Goal: Register for event/course

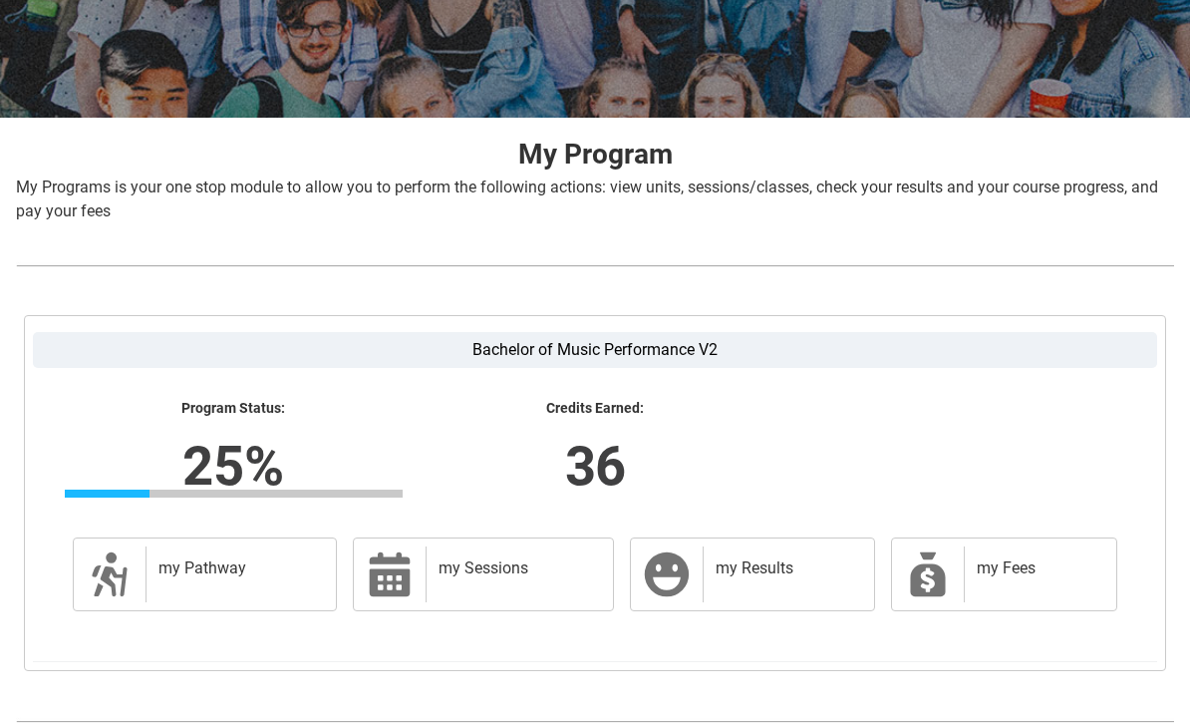
scroll to position [319, 0]
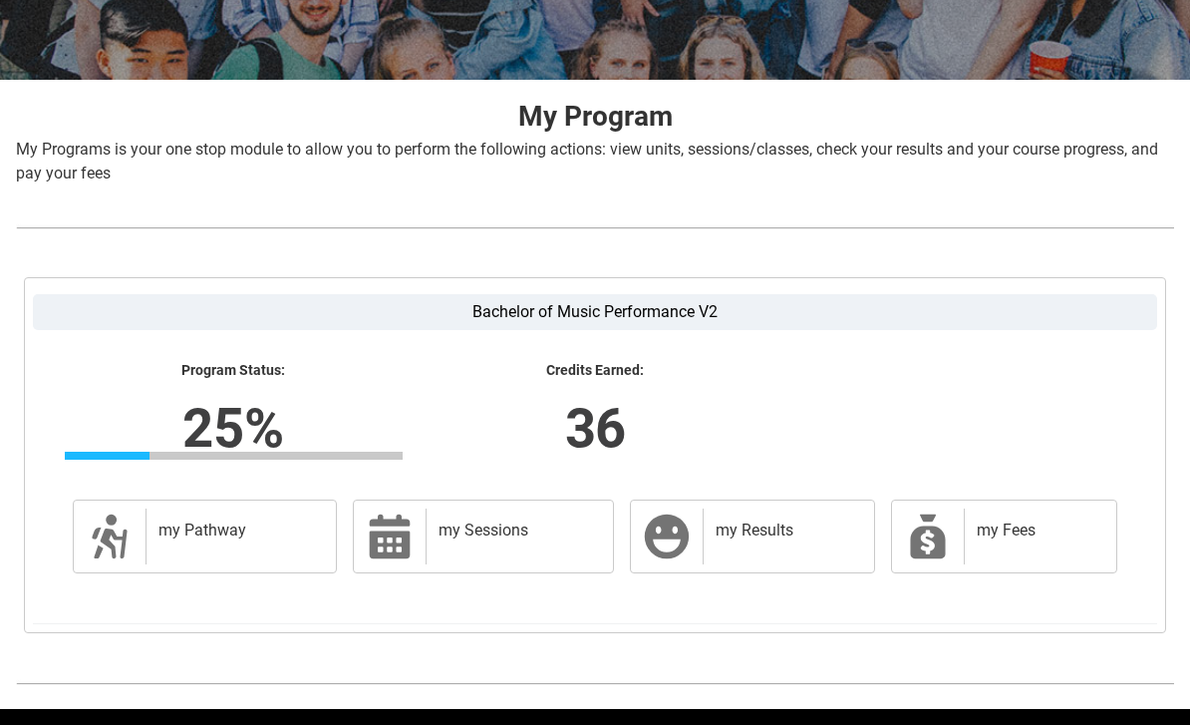
click at [137, 539] on link "my Pathway my Pathway" at bounding box center [205, 536] width 264 height 74
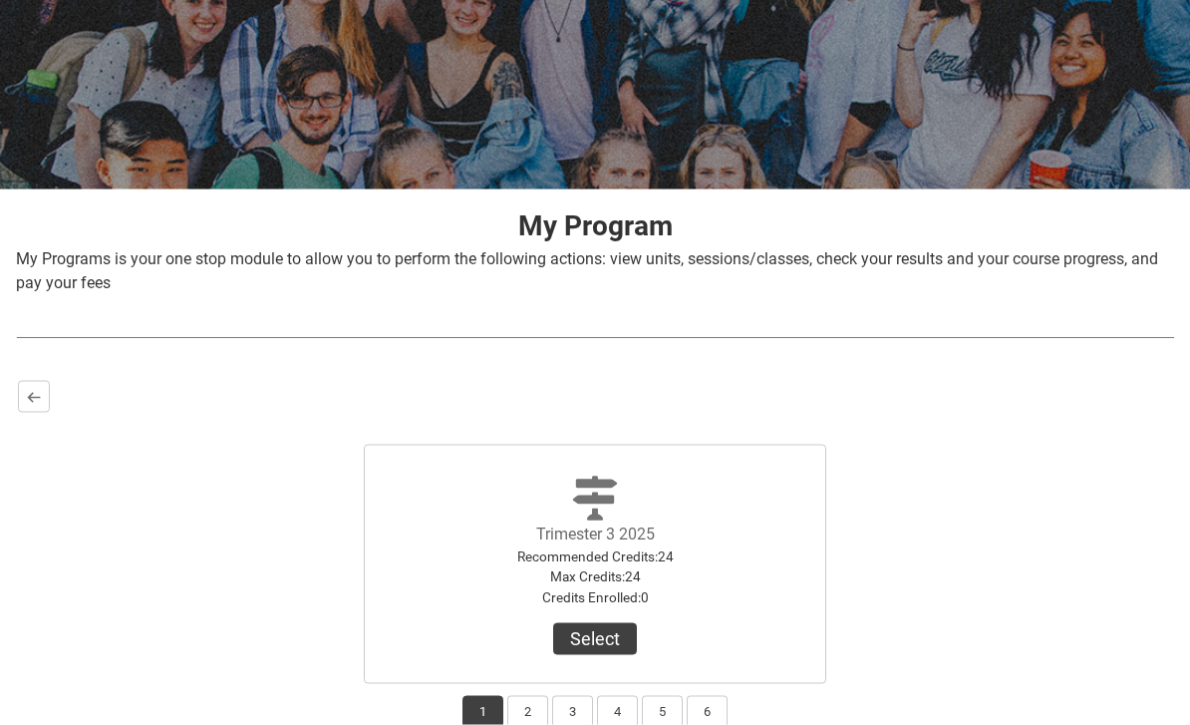
scroll to position [299, 0]
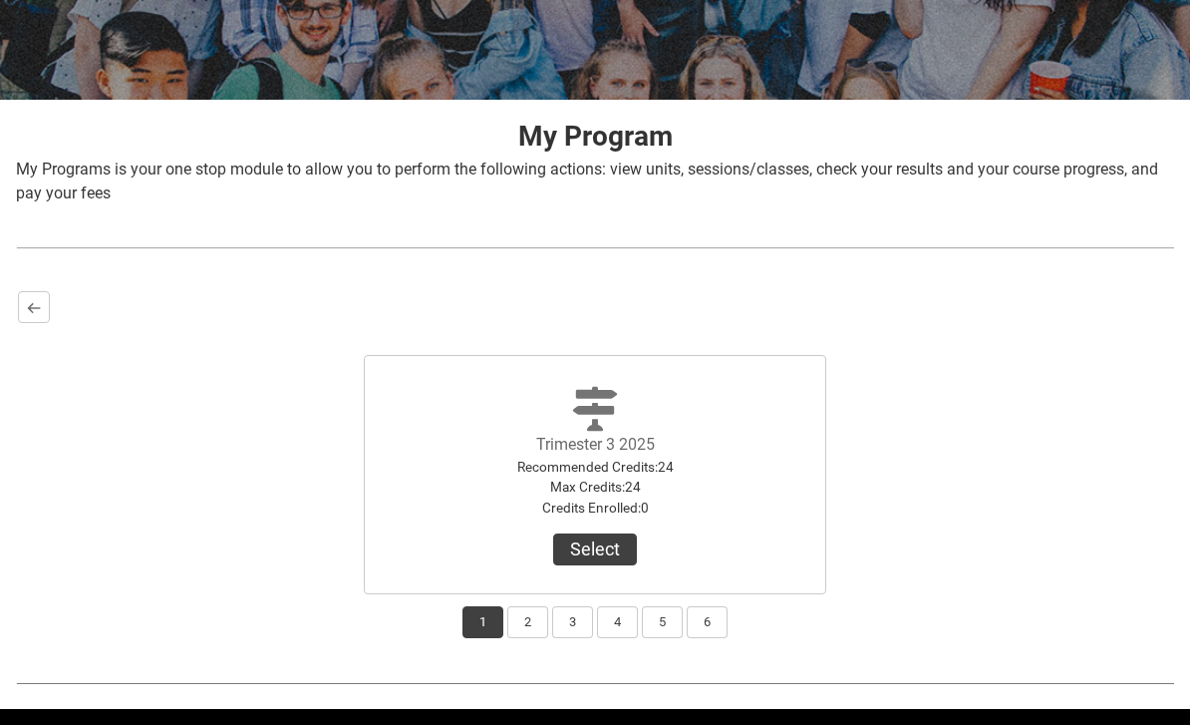
click at [576, 544] on button "Select" at bounding box center [595, 549] width 84 height 32
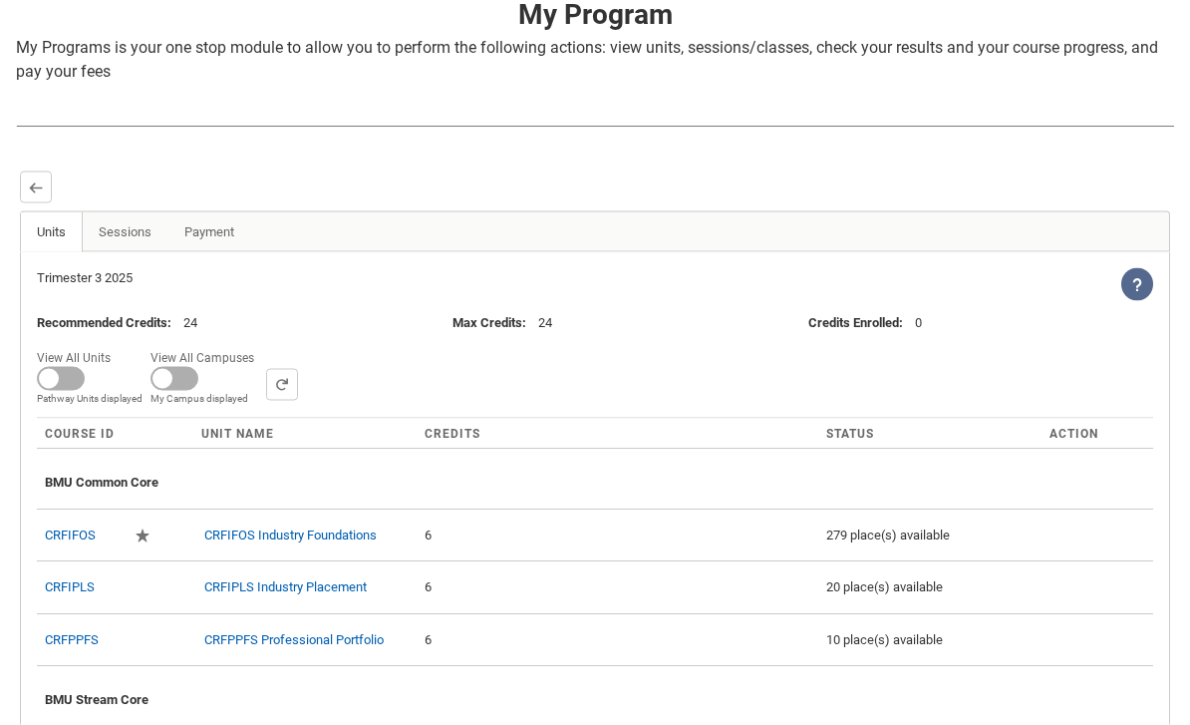
scroll to position [422, 0]
click at [56, 371] on span at bounding box center [61, 378] width 48 height 24
click at [118, 344] on input "View All Units All Units displayed Pathway Units displayed" at bounding box center [118, 343] width 1 height 1
checkbox input "true"
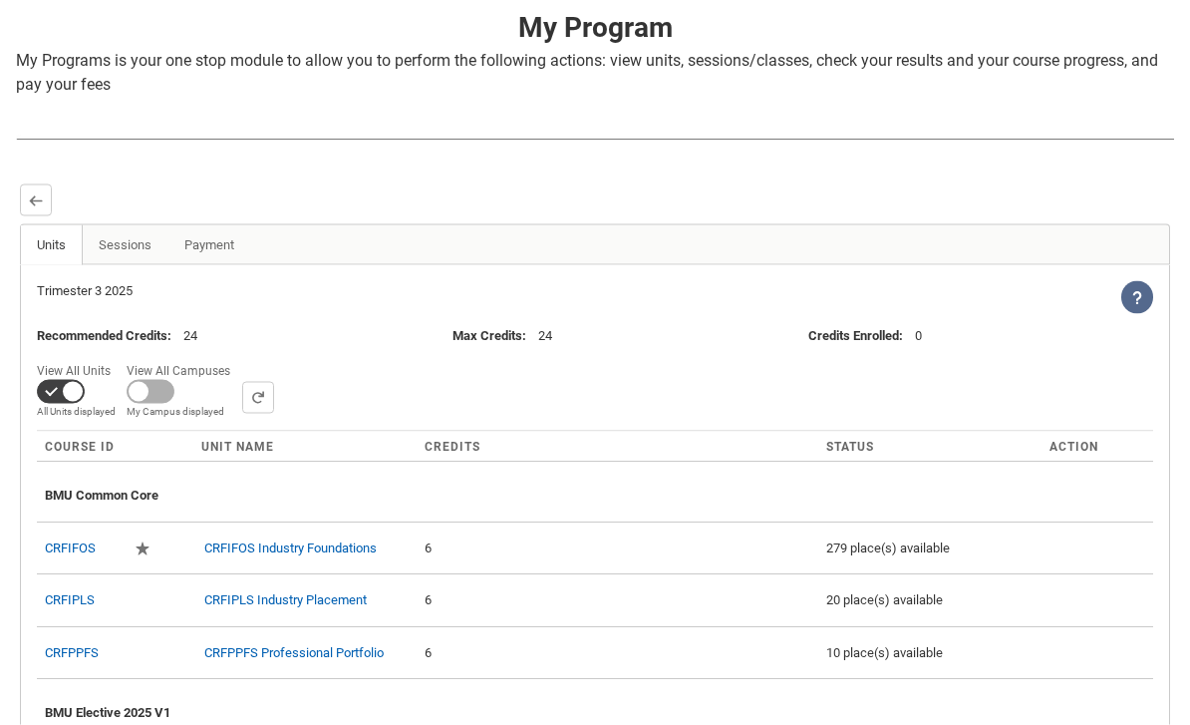
scroll to position [409, 0]
click at [147, 385] on span at bounding box center [151, 391] width 48 height 24
click at [237, 357] on input "View All Campuses Campus filter displayed My Campus displayed" at bounding box center [237, 356] width 1 height 1
checkbox input "true"
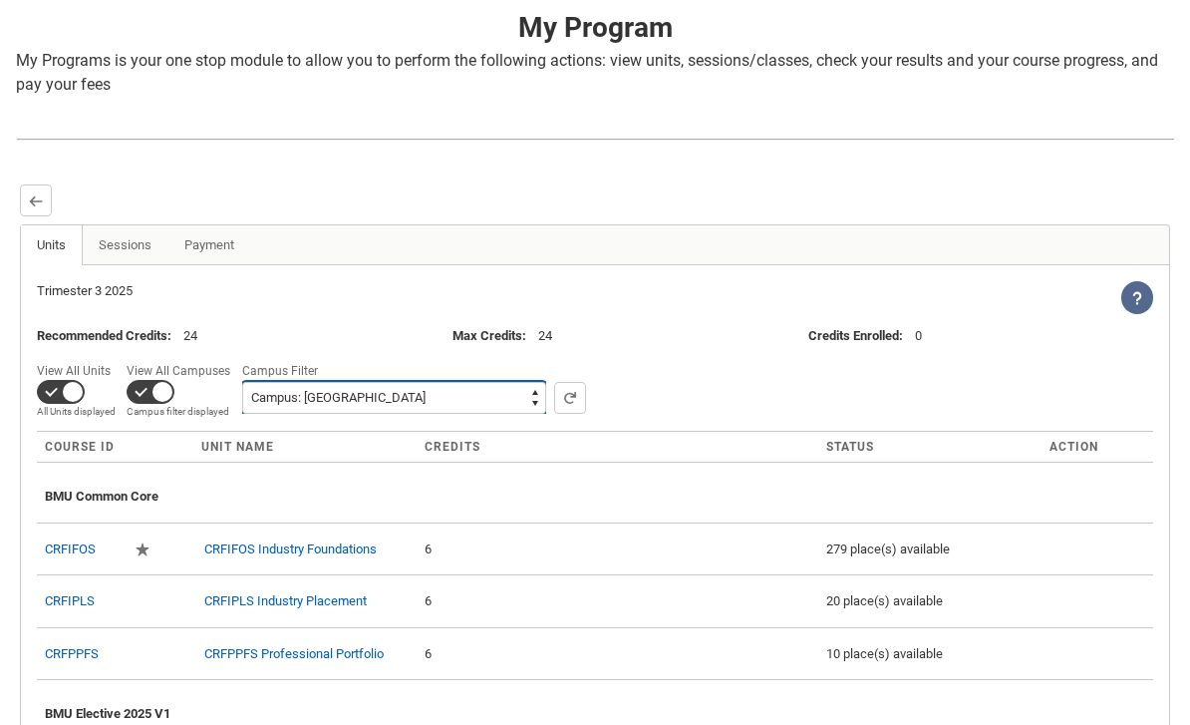
click at [279, 402] on select "All Campus: Brunswick St Campus: Collarts Online Campus: Collingwood Yards Camp…" at bounding box center [394, 398] width 304 height 32
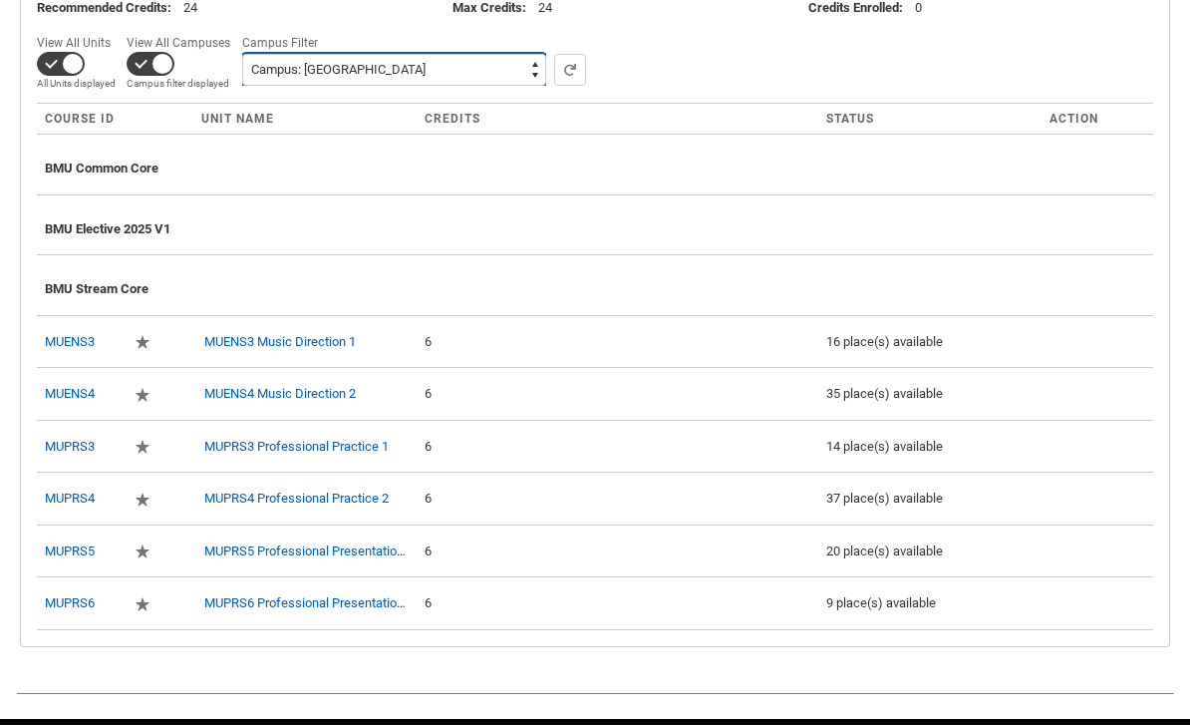
scroll to position [741, 0]
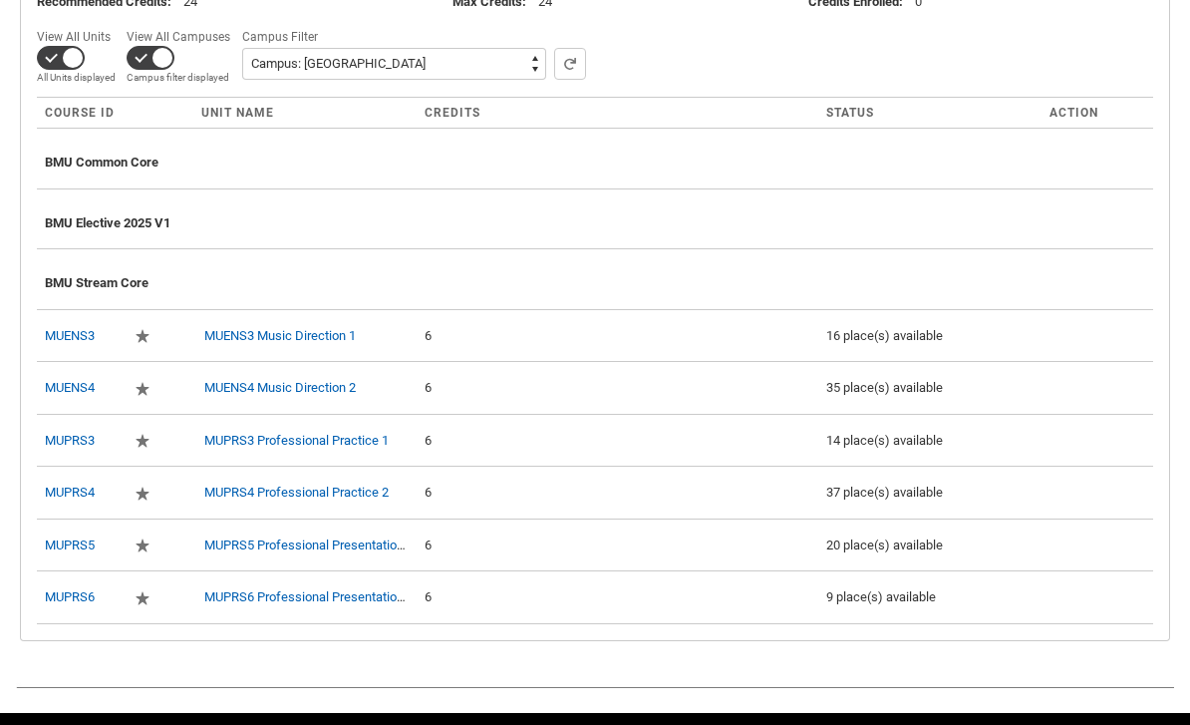
click at [527, 361] on td "6" at bounding box center [618, 387] width 402 height 53
click at [492, 319] on td "6" at bounding box center [618, 335] width 402 height 53
click at [250, 328] on link "MUENS3 Music Direction 1" at bounding box center [279, 335] width 151 height 15
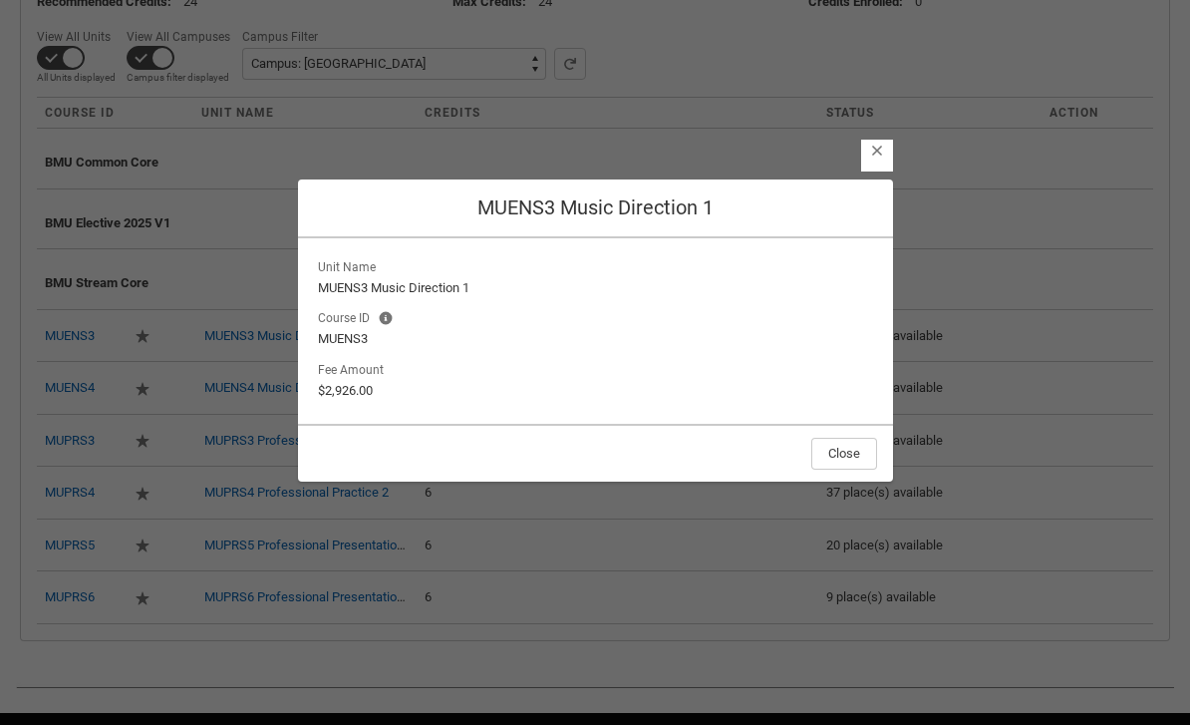
click at [835, 401] on div "Fee Amount $2,926.00" at bounding box center [595, 379] width 563 height 44
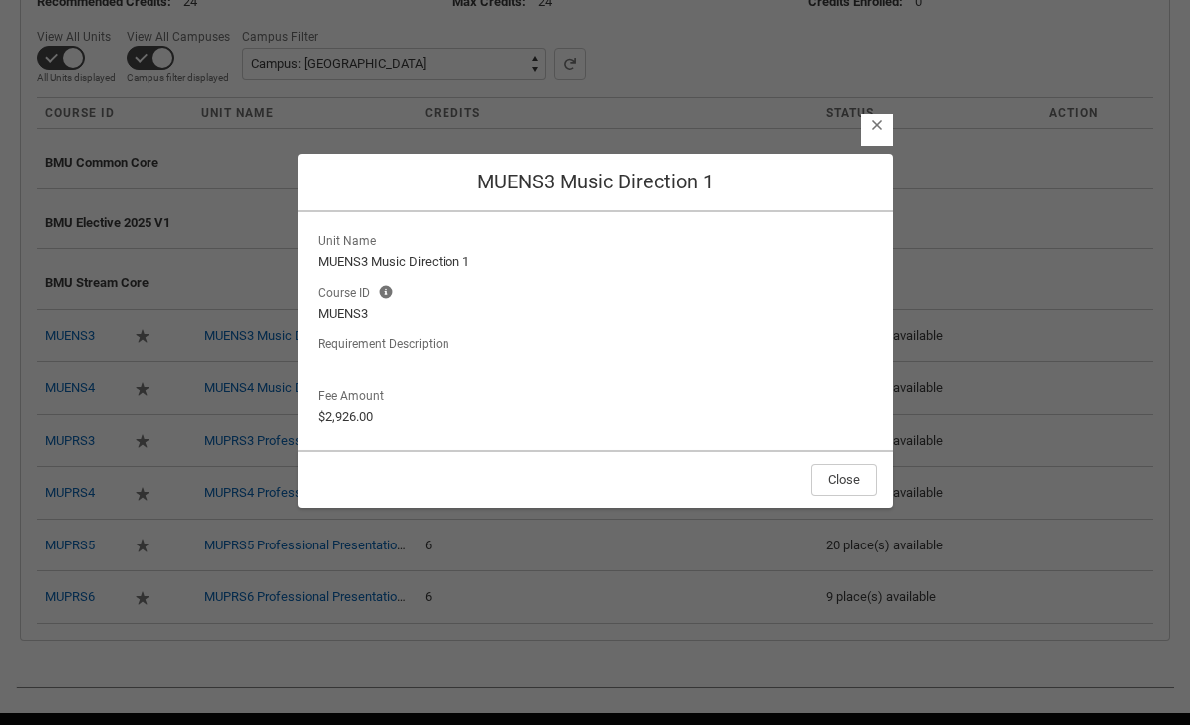
click at [834, 495] on button "Close" at bounding box center [844, 479] width 66 height 32
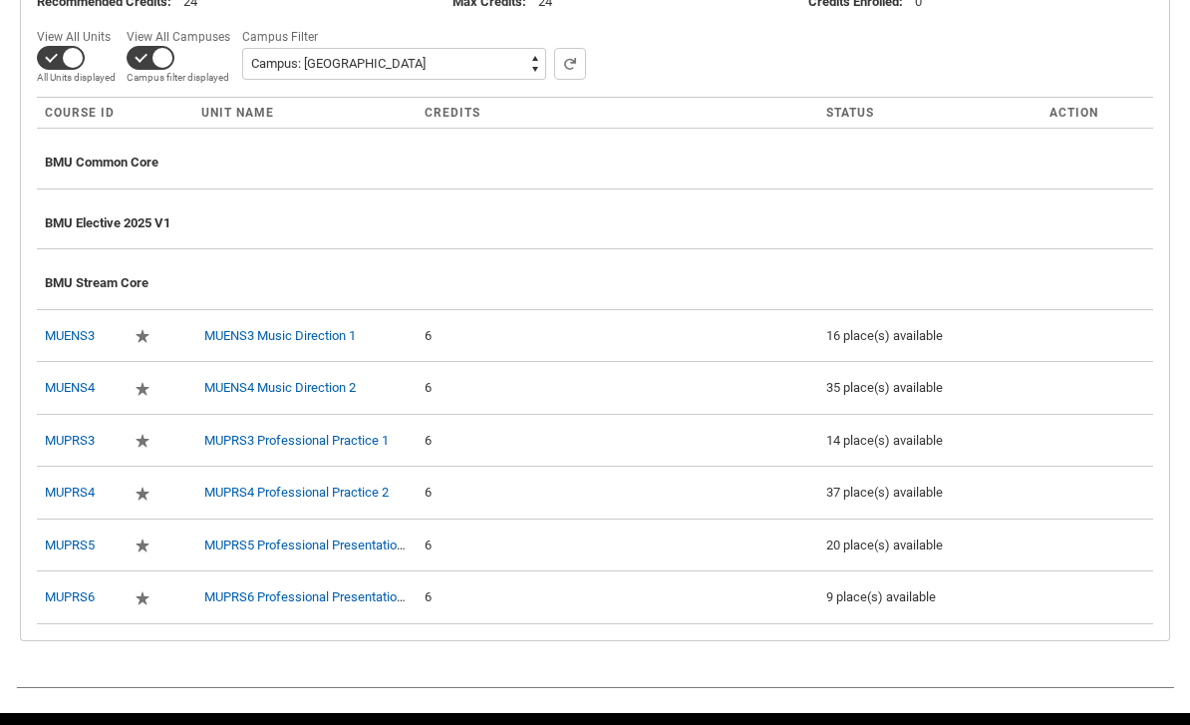
click at [169, 326] on td at bounding box center [176, 335] width 34 height 53
click at [127, 334] on td "Required Required" at bounding box center [144, 335] width 34 height 53
click at [139, 337] on lightning-primitive-icon "button" at bounding box center [143, 336] width 14 height 15
click at [138, 332] on lightning-primitive-icon "button" at bounding box center [143, 336] width 14 height 15
click at [597, 346] on td "6" at bounding box center [618, 335] width 402 height 53
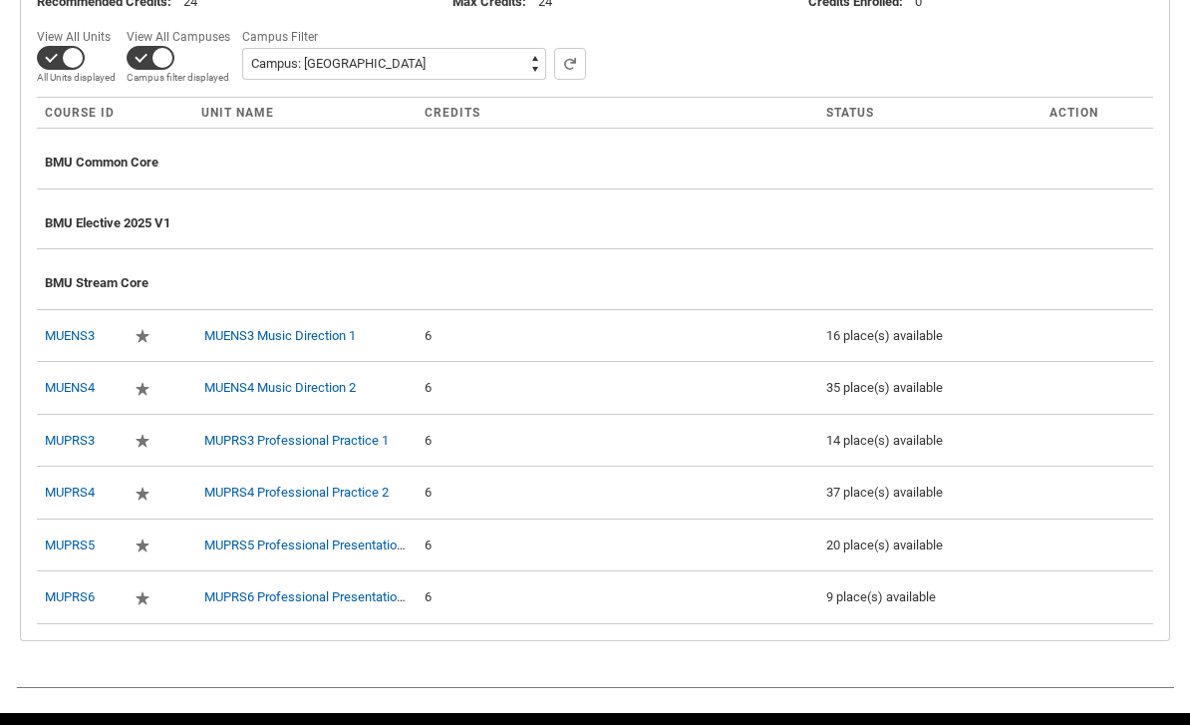
click at [973, 314] on td "16 place(s) available" at bounding box center [929, 335] width 223 height 53
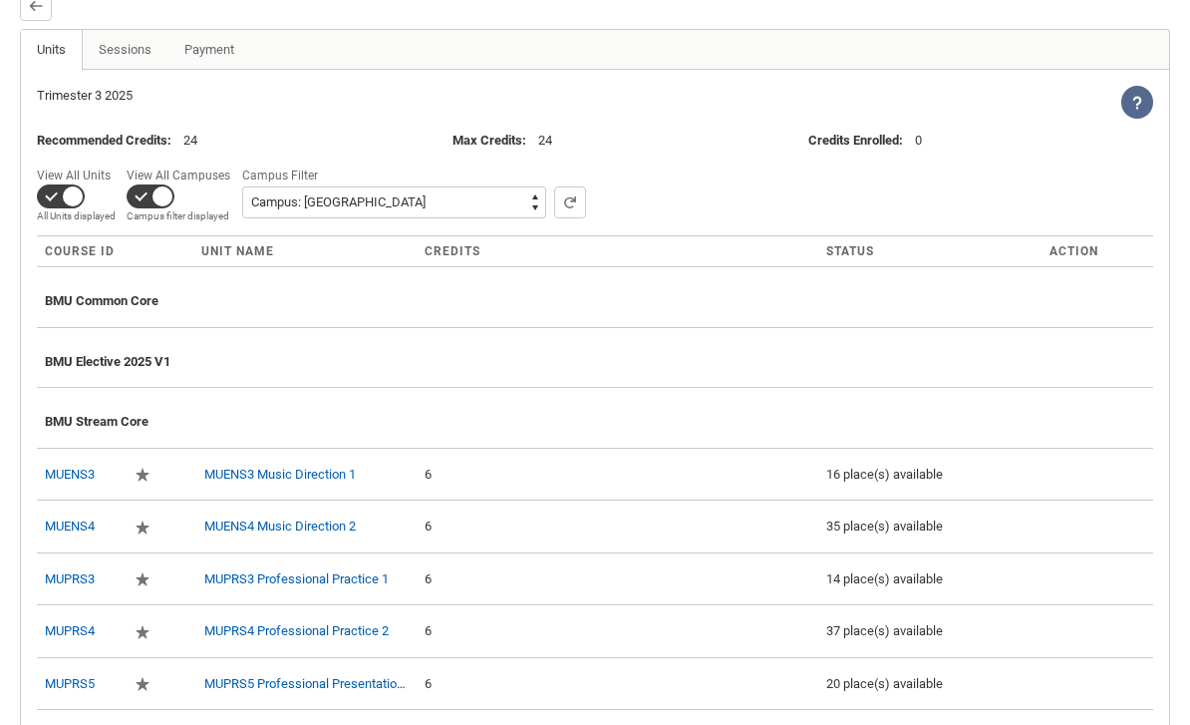
scroll to position [611, 0]
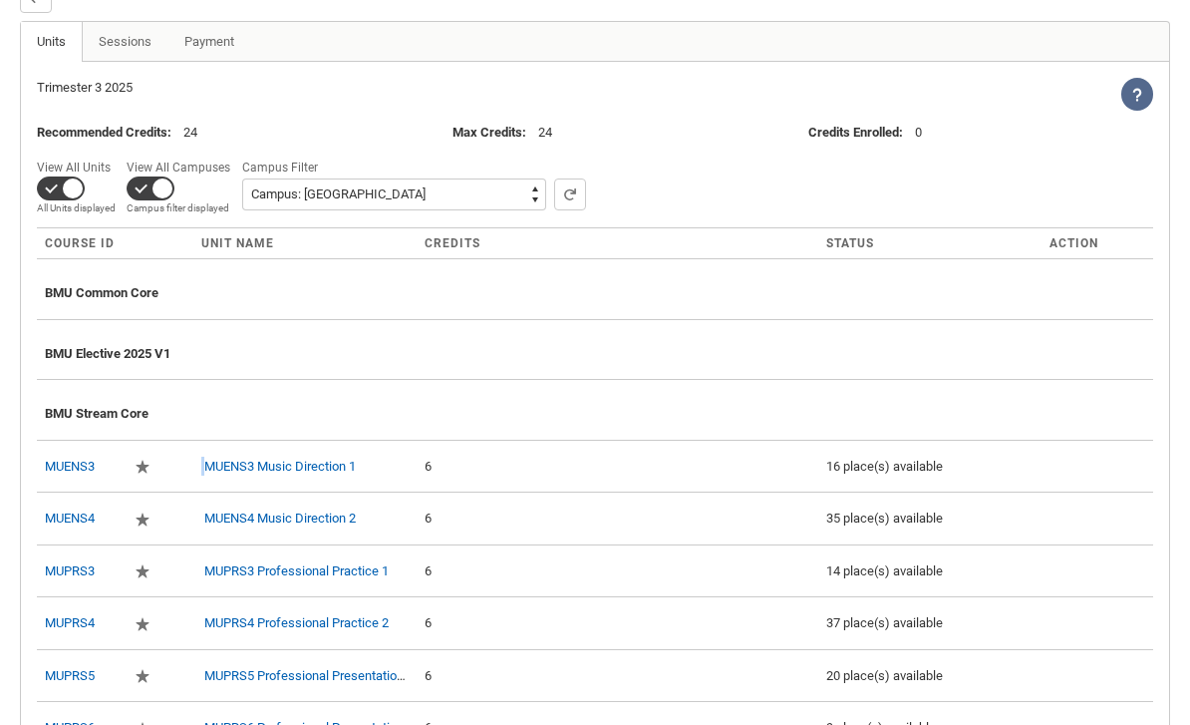
click at [167, 464] on td at bounding box center [176, 466] width 34 height 53
click at [538, 452] on td "6" at bounding box center [618, 466] width 402 height 53
click at [284, 198] on select "All Campus: Brunswick St Campus: Collarts Online Campus: Collingwood Yards Camp…" at bounding box center [394, 194] width 304 height 32
select select "0015g00000jrD9zAAE"
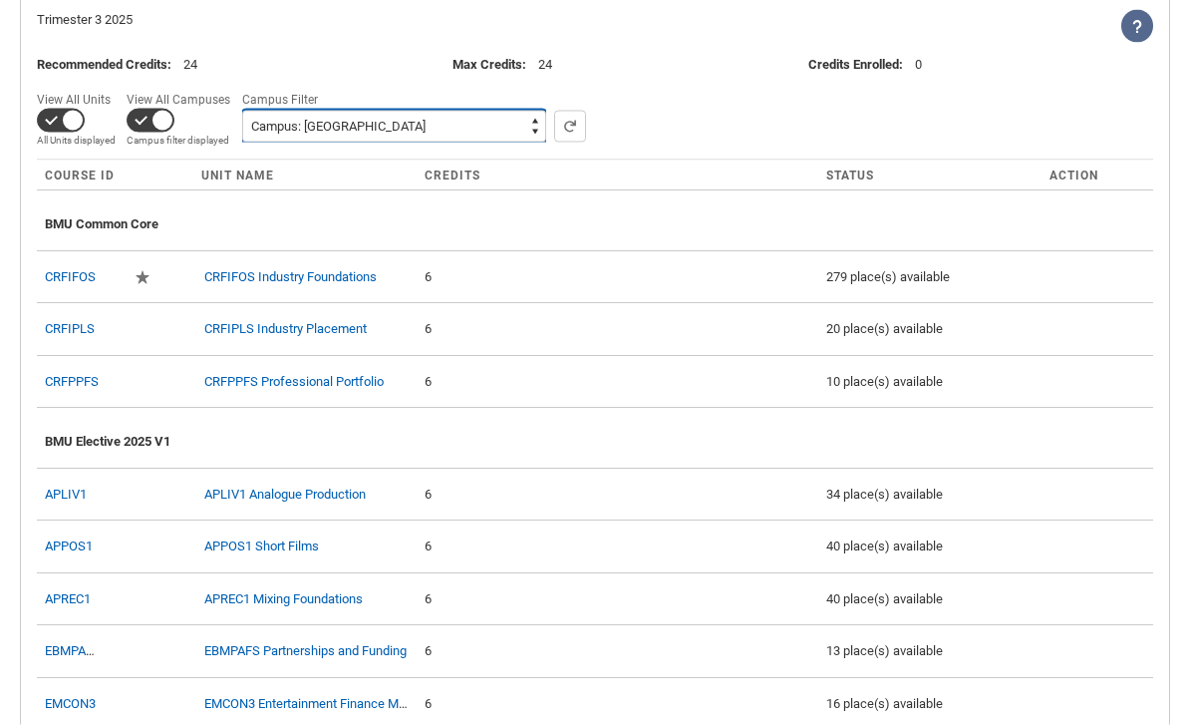
scroll to position [688, 0]
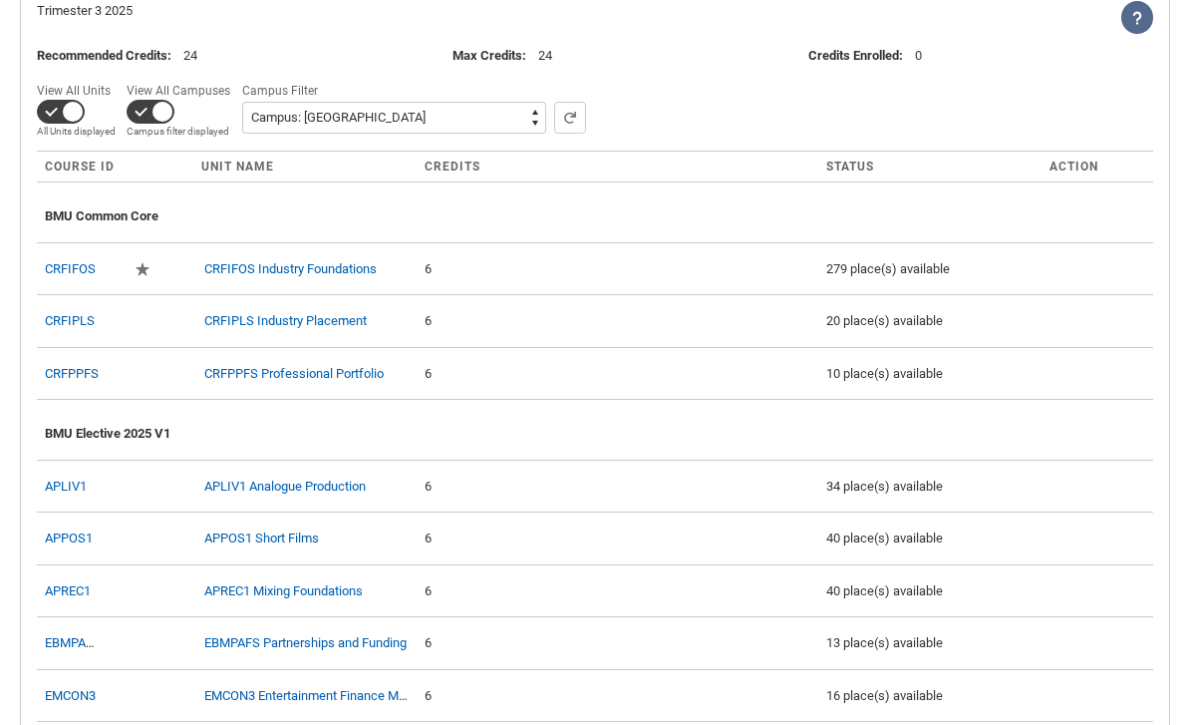
click at [505, 327] on div "6" at bounding box center [618, 321] width 386 height 20
click at [488, 318] on div "6" at bounding box center [618, 321] width 386 height 20
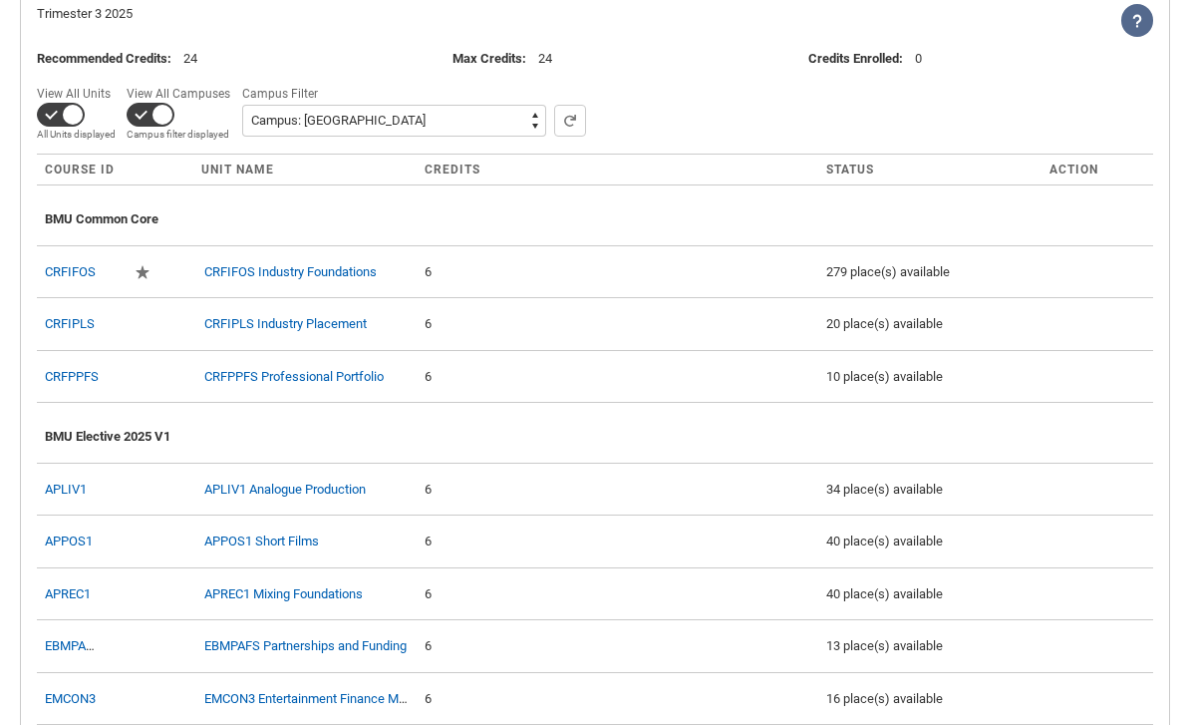
scroll to position [651, 0]
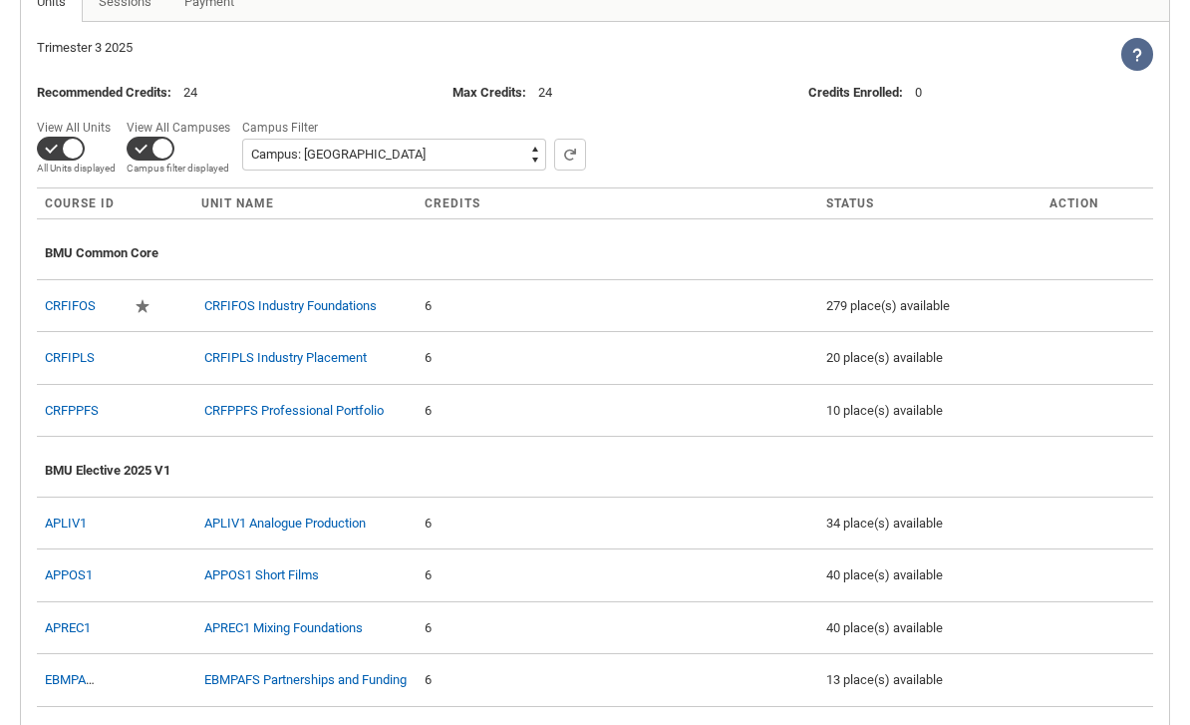
click at [70, 358] on link "CRFIPLS" at bounding box center [70, 357] width 50 height 15
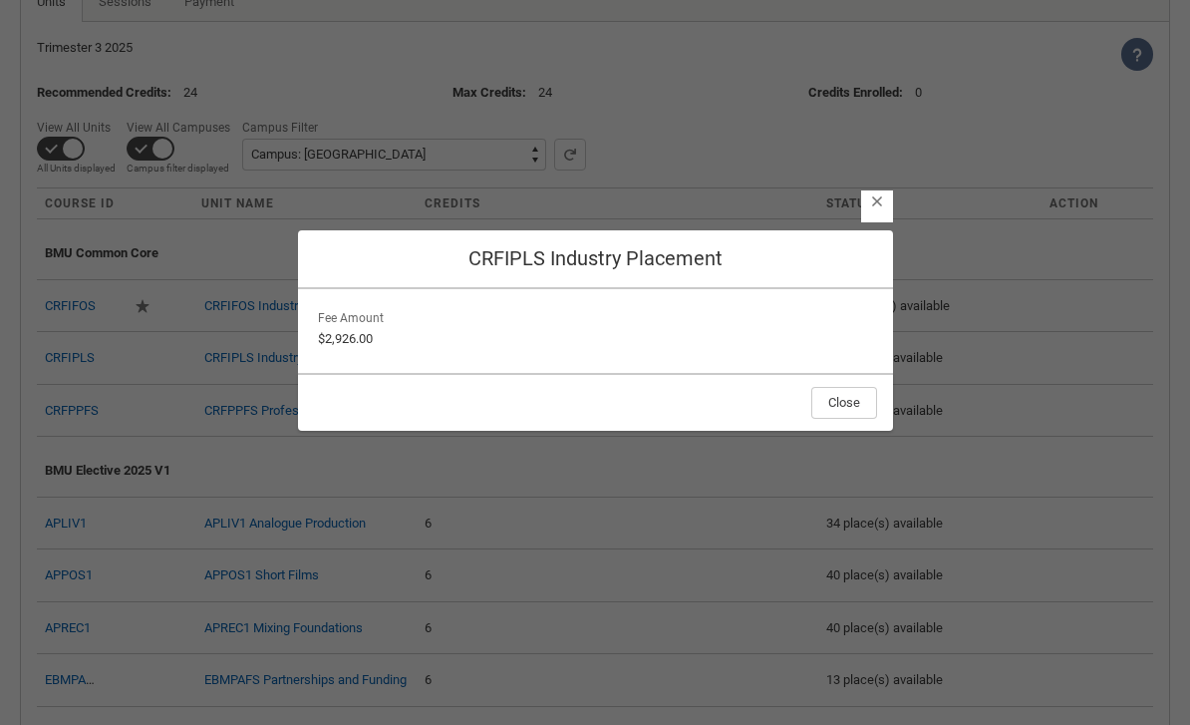
click at [82, 404] on section "Close CRFIPLS Industry Placement Fee Amount $2,926.00 Close" at bounding box center [595, 346] width 1190 height 725
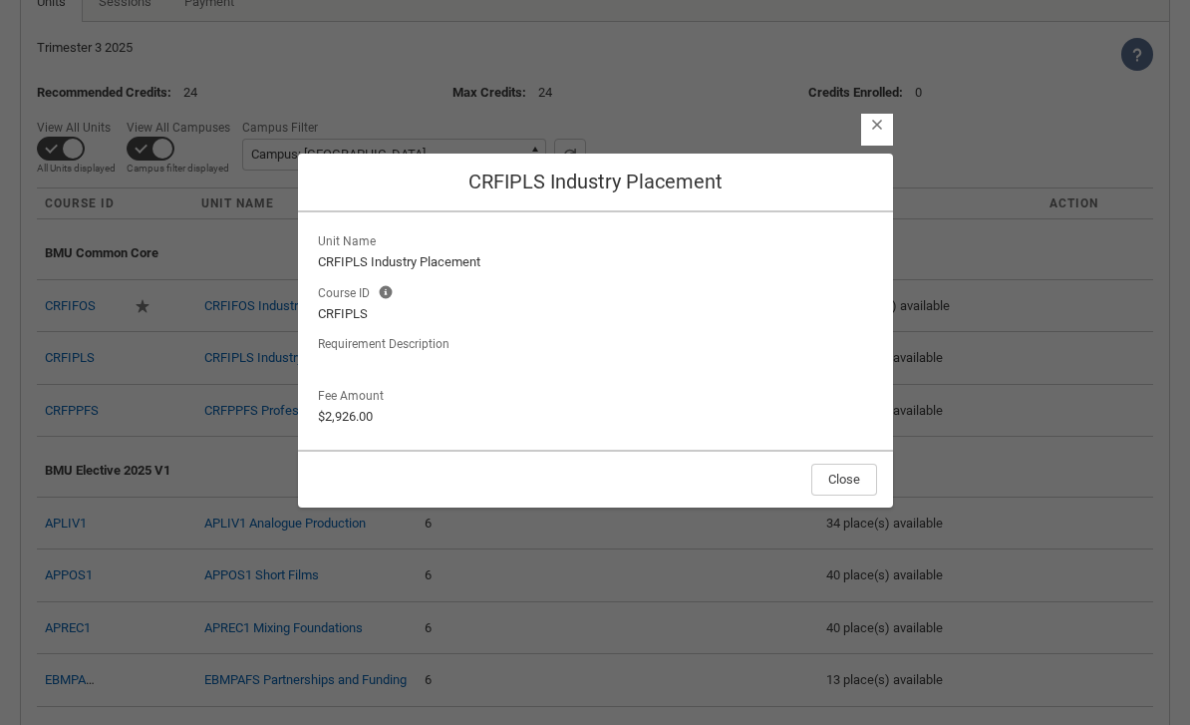
click at [71, 458] on section "Close CRFIPLS Industry Placement Unit Name CRFIPLS Industry Placement Course ID…" at bounding box center [595, 346] width 1190 height 725
click at [842, 495] on button "Close" at bounding box center [844, 479] width 66 height 32
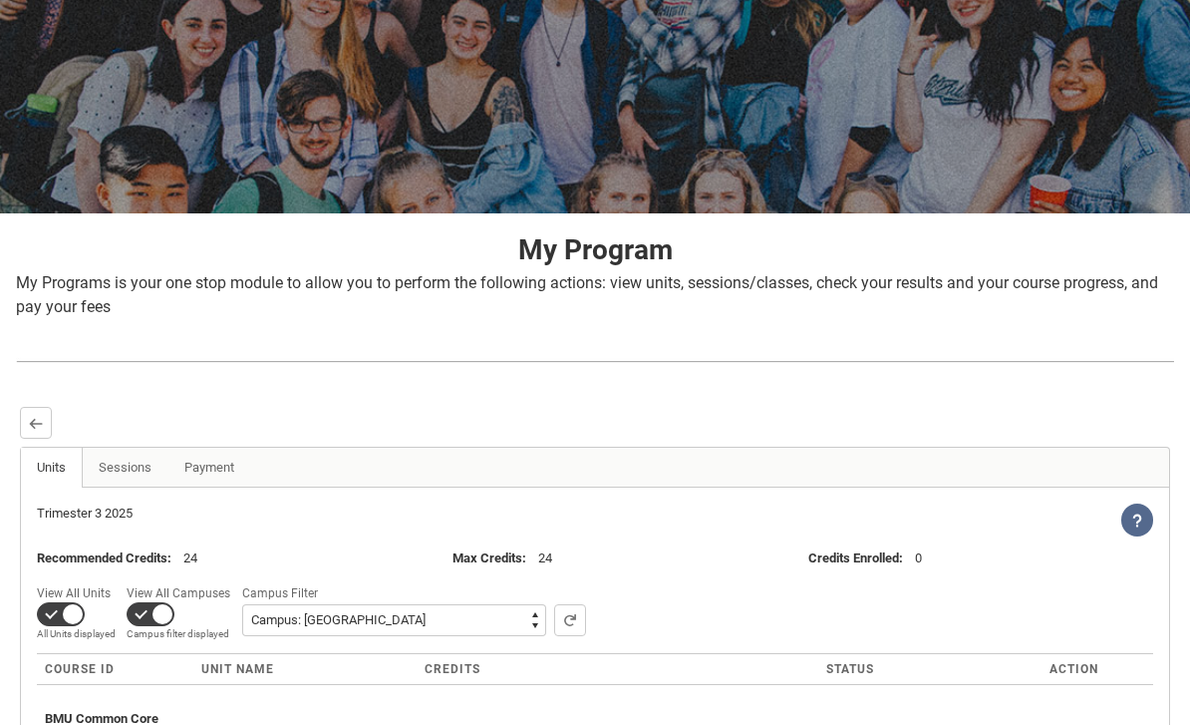
scroll to position [0, 0]
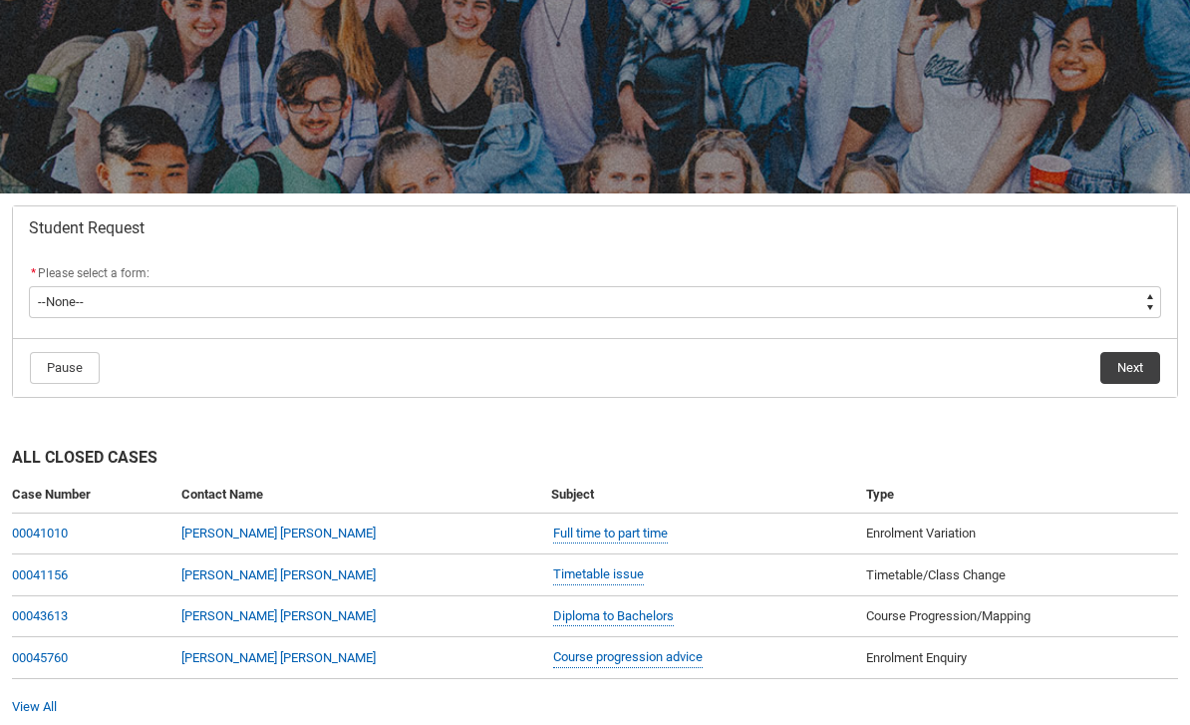
scroll to position [221, 0]
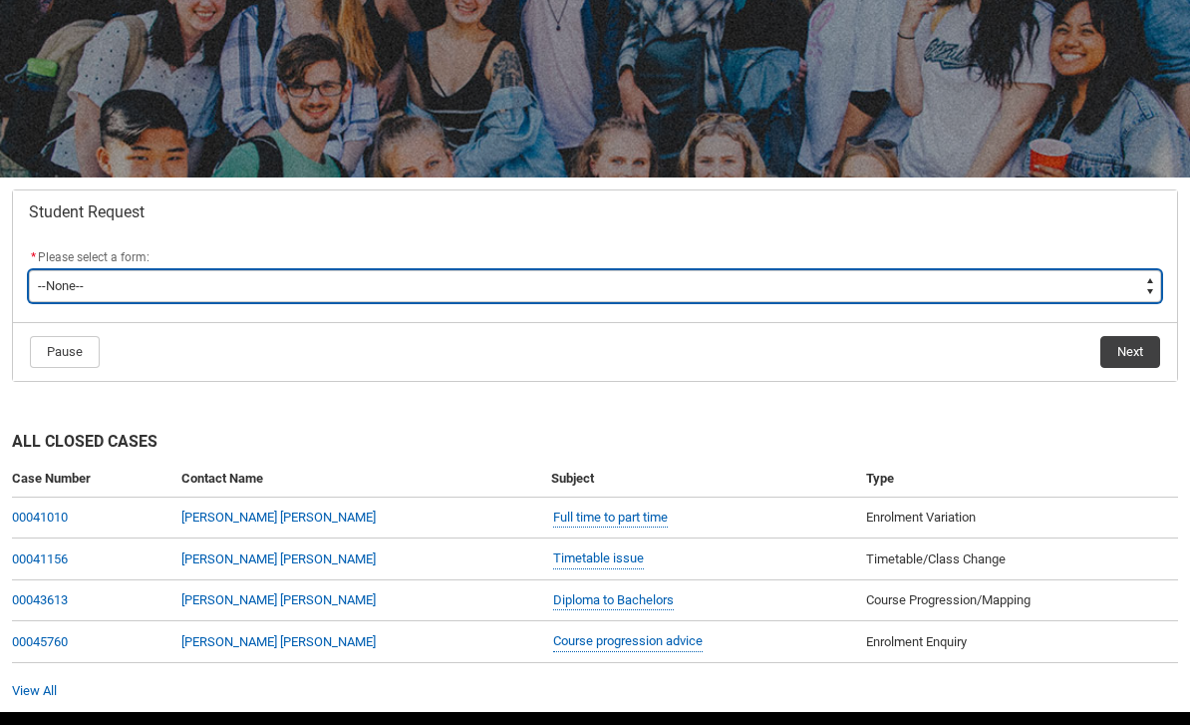
click at [142, 285] on select "--None-- Academic Transcript Application to Appeal Assignment Extension Change …" at bounding box center [595, 286] width 1132 height 32
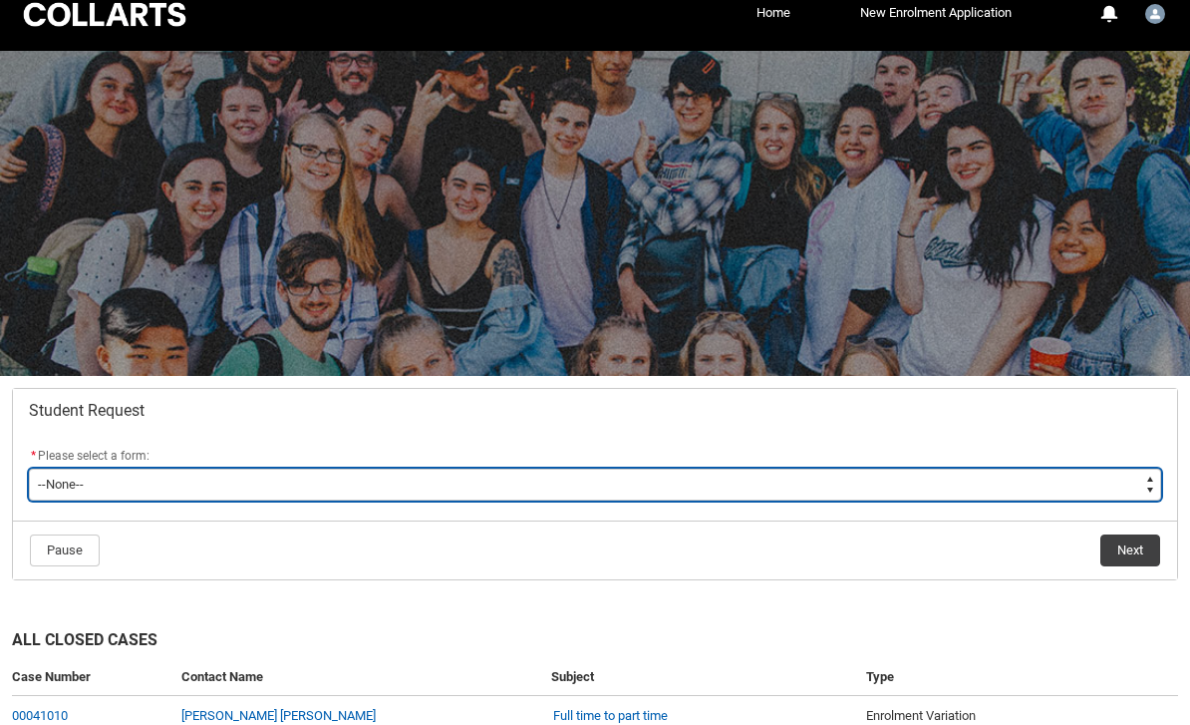
scroll to position [0, 0]
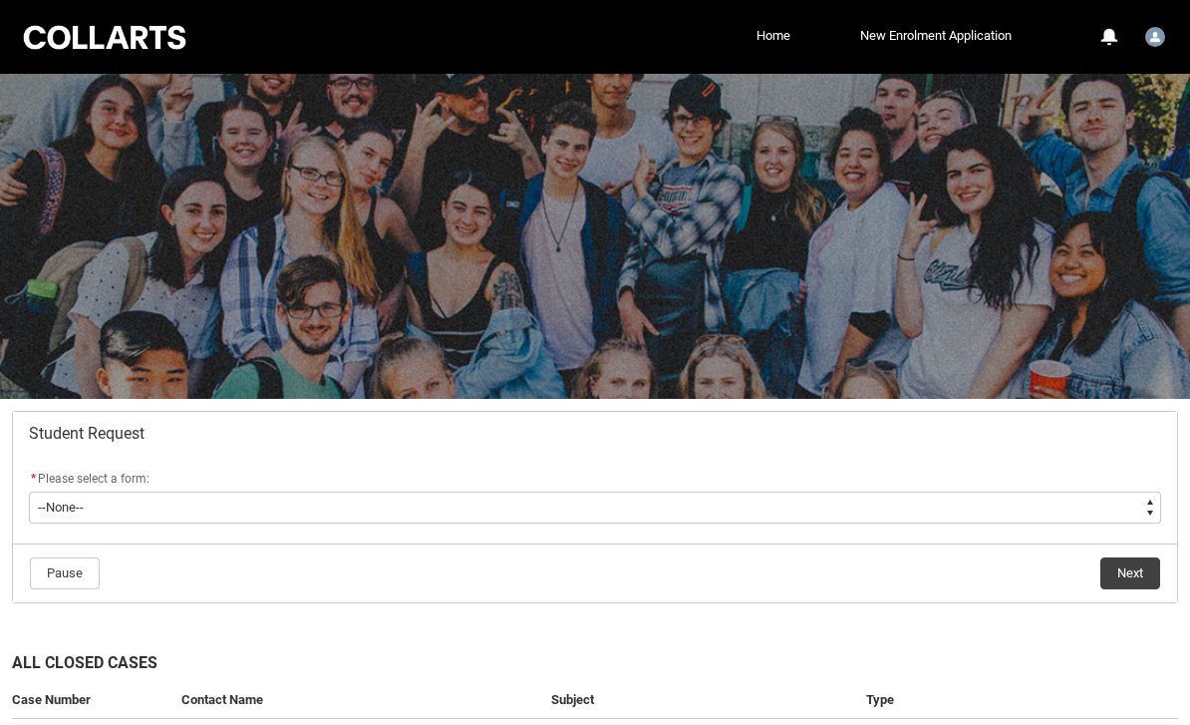
click at [103, 31] on div at bounding box center [104, 37] width 169 height 31
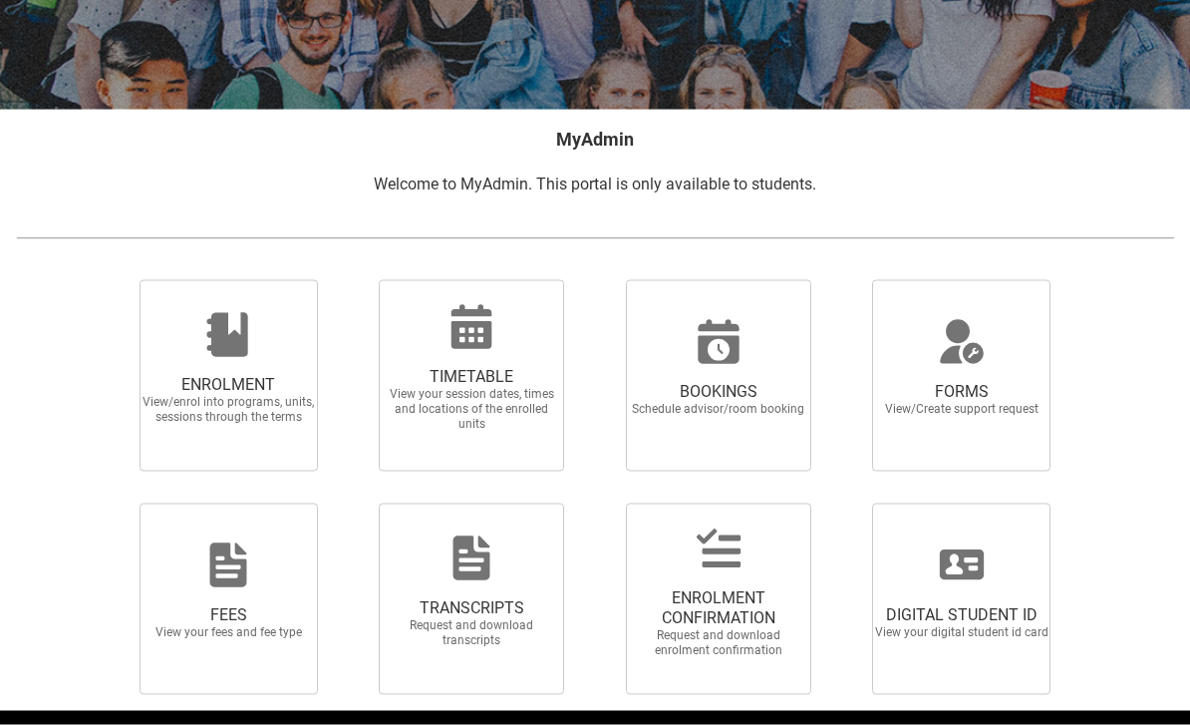
scroll to position [290, 0]
